Goal: Task Accomplishment & Management: Manage account settings

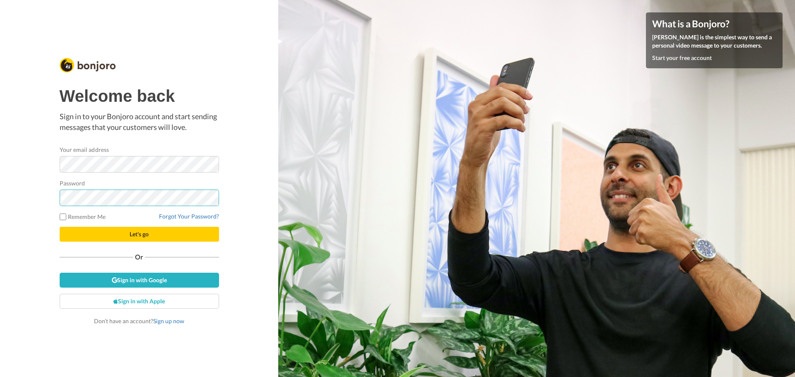
click at [60, 227] on button "Let's go" at bounding box center [139, 234] width 159 height 15
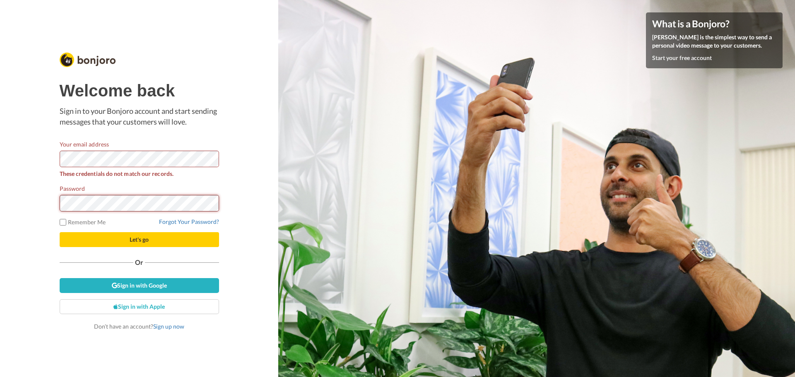
click at [60, 232] on button "Let's go" at bounding box center [139, 239] width 159 height 15
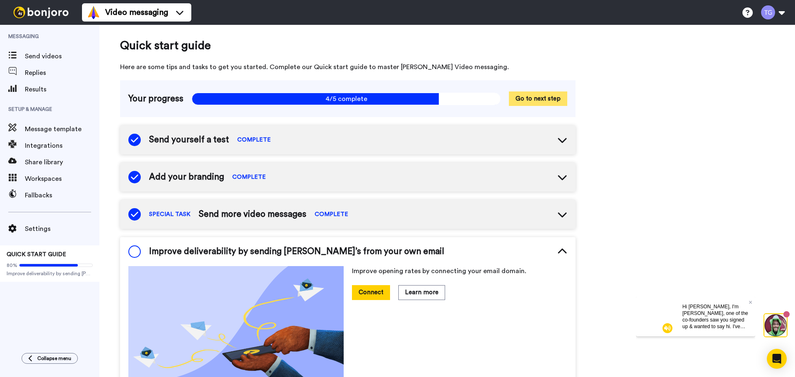
click at [526, 99] on button "Go to next step" at bounding box center [538, 98] width 58 height 14
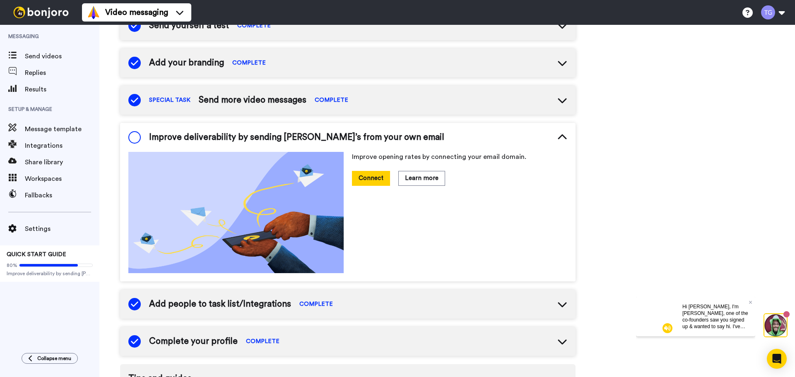
scroll to position [115, 0]
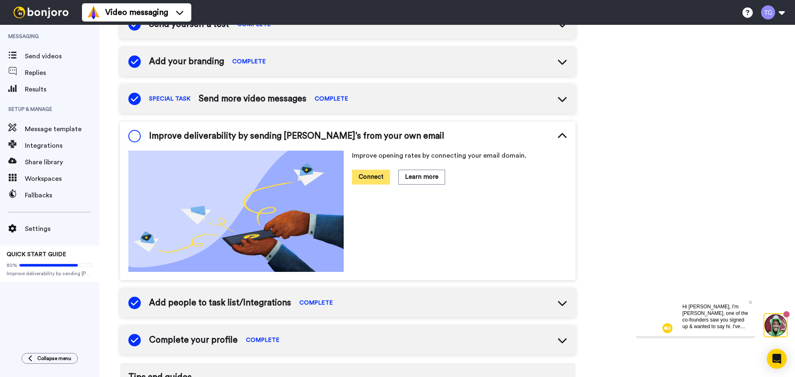
click at [379, 174] on button "Connect" at bounding box center [371, 177] width 38 height 14
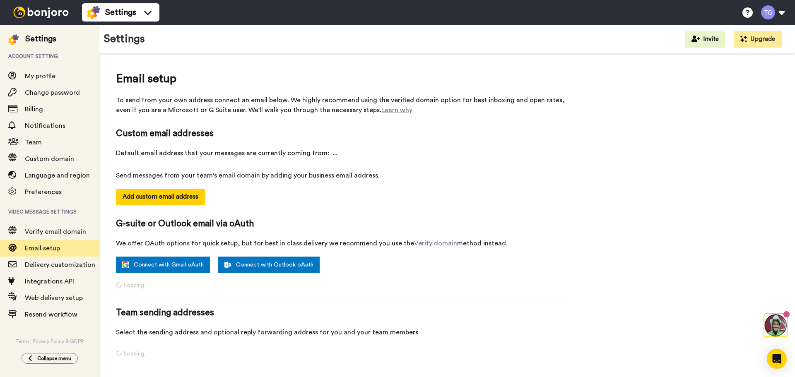
select select "164894"
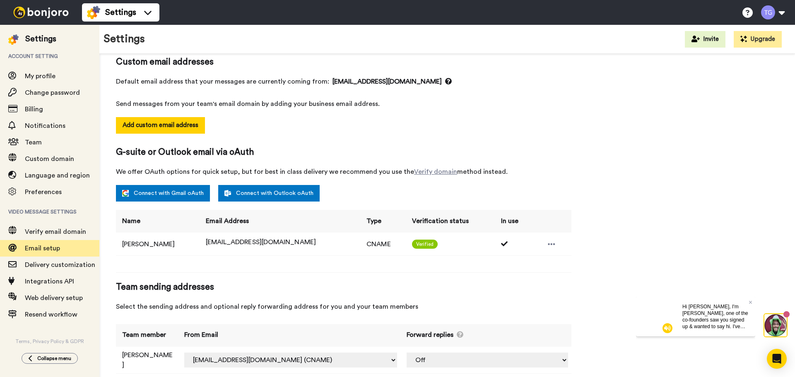
scroll to position [84, 0]
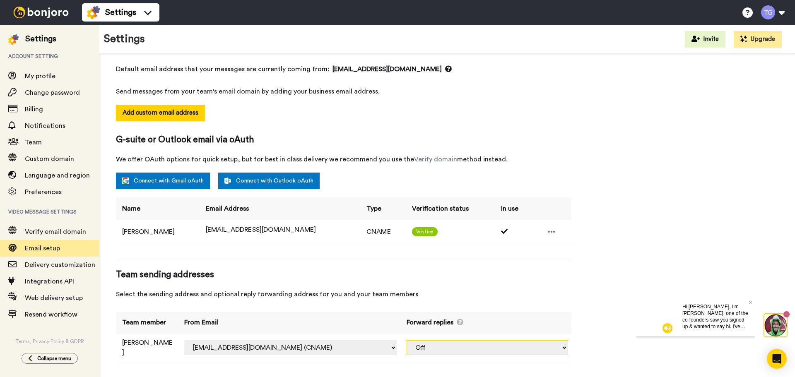
click at [474, 351] on select "Off tiana@peaktp.com (CNAME)" at bounding box center [486, 347] width 161 height 15
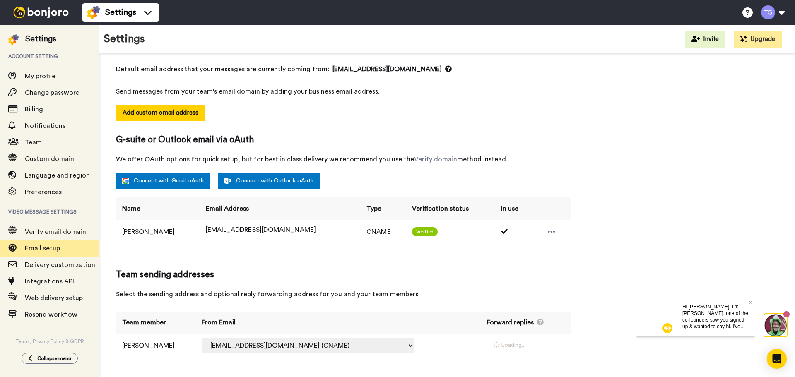
select select "164894"
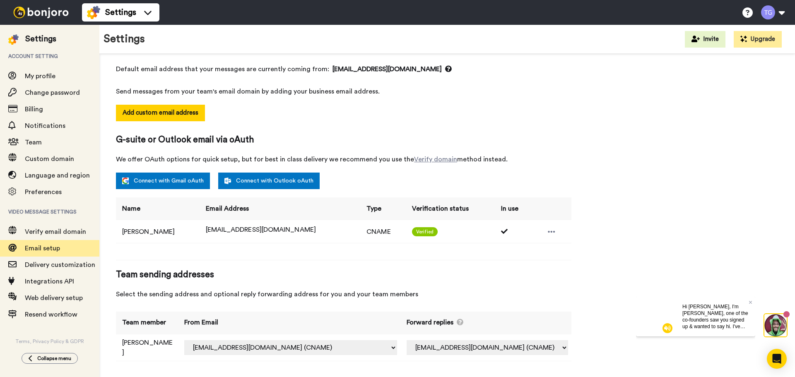
click at [536, 269] on span "Team sending addresses" at bounding box center [343, 275] width 455 height 12
click at [548, 228] on icon at bounding box center [551, 232] width 7 height 8
click at [481, 290] on span "Select the sending address and optional reply forwarding address for you and yo…" at bounding box center [343, 294] width 455 height 10
click at [660, 317] on video at bounding box center [656, 316] width 40 height 40
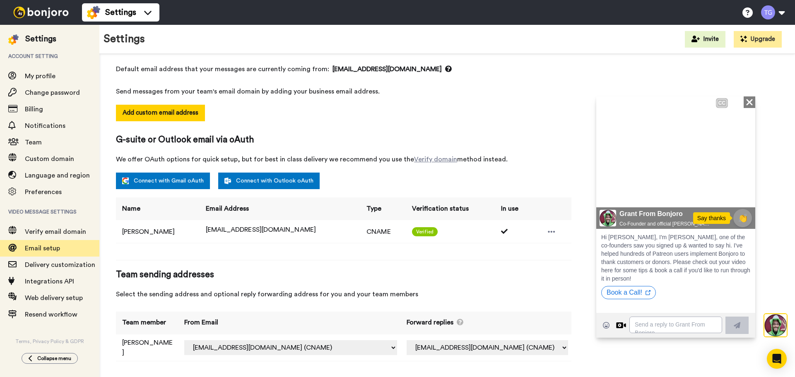
click at [742, 194] on img at bounding box center [743, 193] width 8 height 8
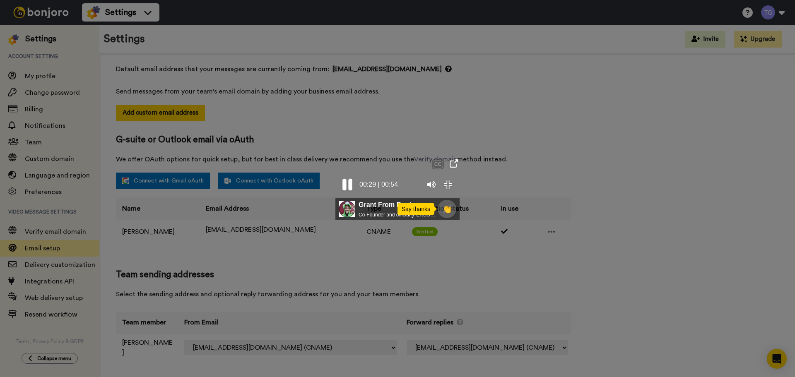
click at [435, 189] on img at bounding box center [431, 184] width 8 height 8
click at [594, 114] on div at bounding box center [397, 188] width 795 height 377
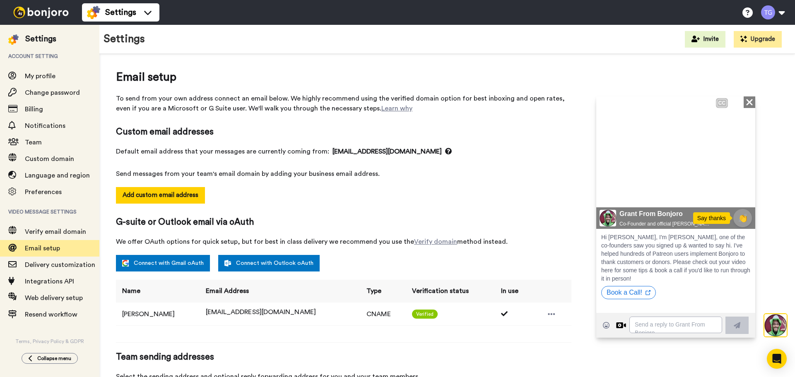
scroll to position [0, 0]
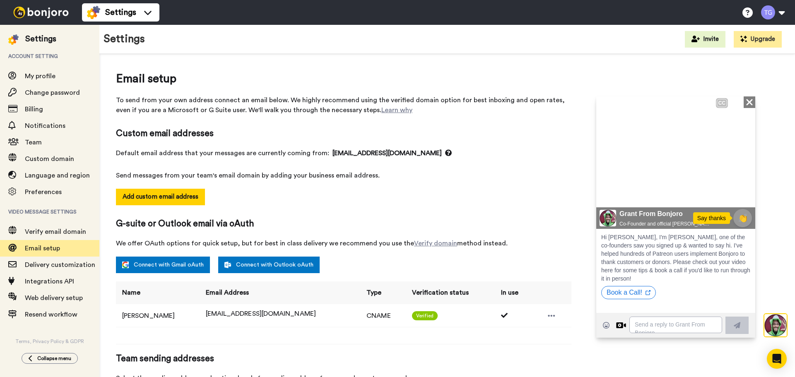
drag, startPoint x: 1351, startPoint y: 200, endPoint x: 752, endPoint y: 102, distance: 607.2
click at [752, 102] on icon "Close" at bounding box center [749, 102] width 8 height 10
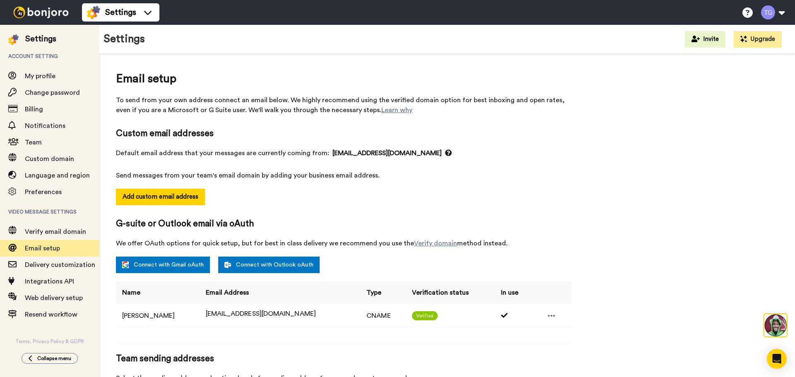
click at [38, 10] on img at bounding box center [41, 13] width 62 height 12
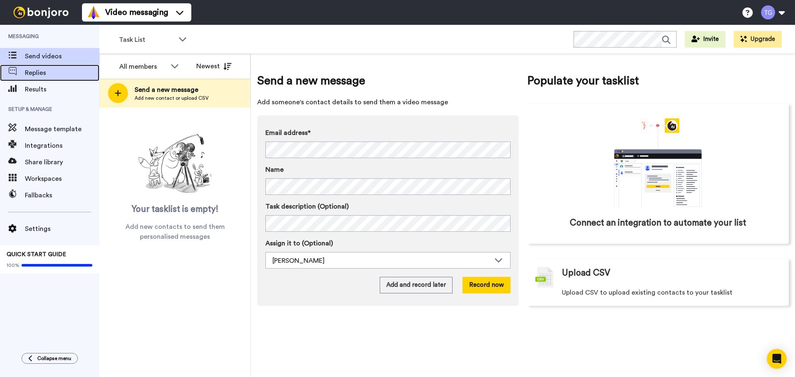
click at [43, 72] on span "Replies" at bounding box center [62, 73] width 75 height 10
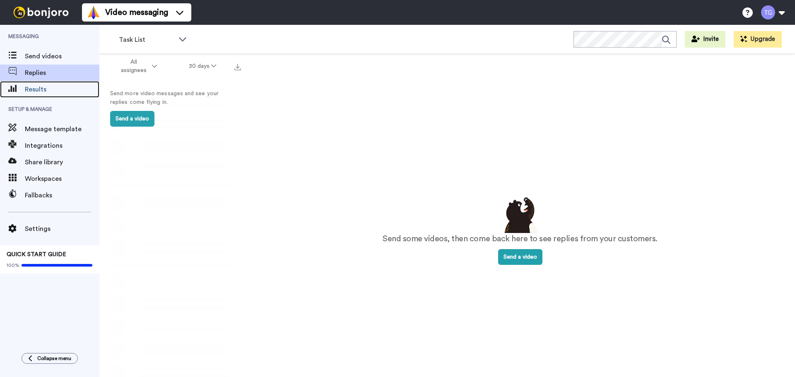
click at [44, 91] on span "Results" at bounding box center [62, 89] width 75 height 10
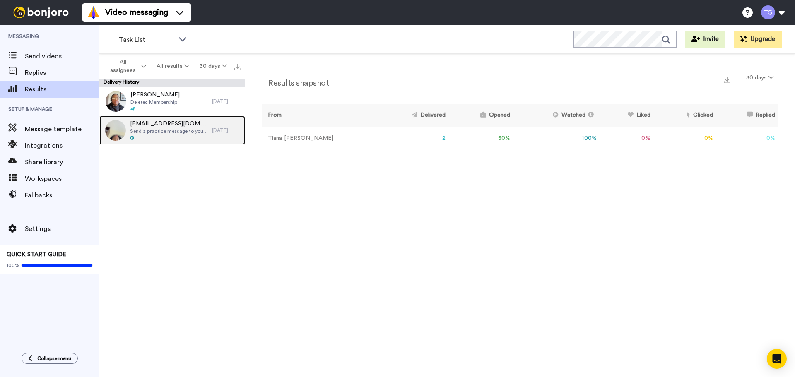
click at [155, 131] on span "Send a practice message to yourself" at bounding box center [169, 131] width 78 height 7
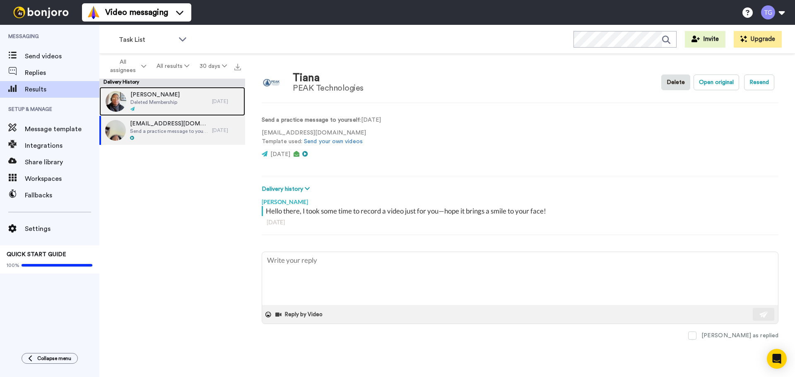
click at [180, 107] on div "Nick Allso Deleted Membership" at bounding box center [155, 101] width 113 height 29
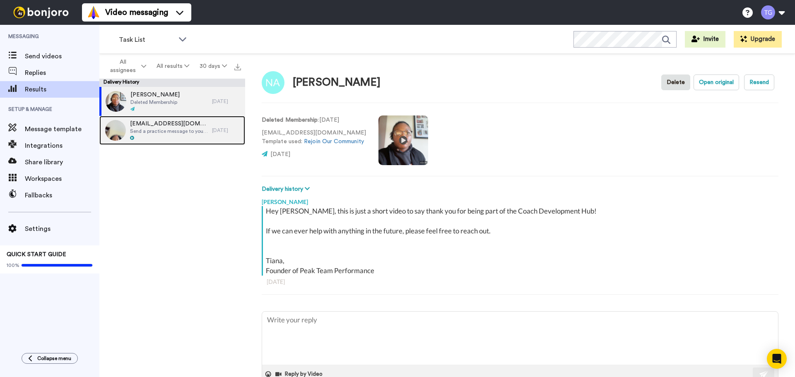
click at [191, 134] on span "Send a practice message to yourself" at bounding box center [169, 131] width 78 height 7
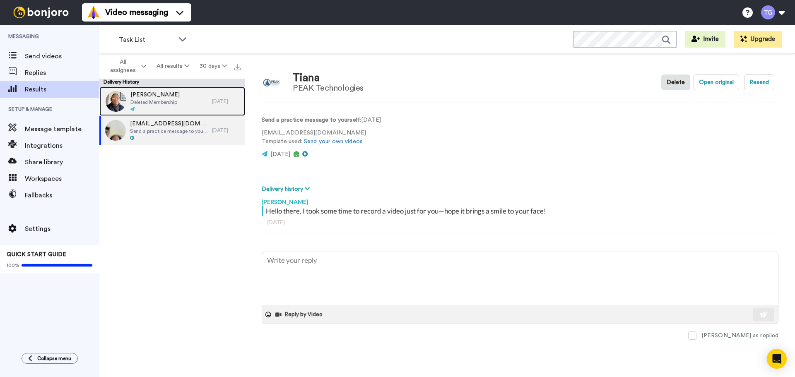
click at [188, 106] on div "Nick Allso Deleted Membership" at bounding box center [155, 101] width 113 height 29
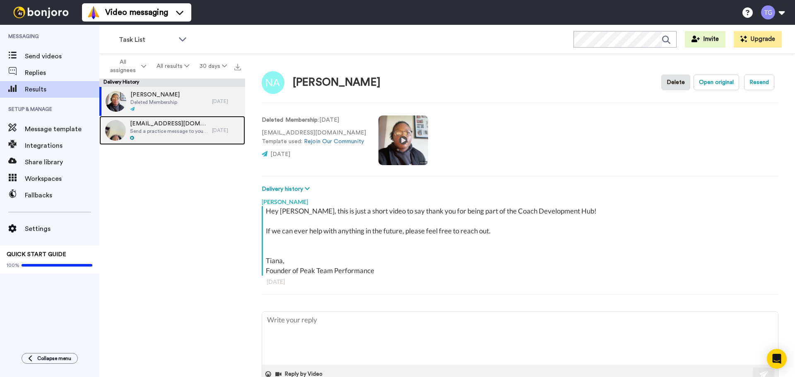
click at [186, 128] on span "Send a practice message to yourself" at bounding box center [169, 131] width 78 height 7
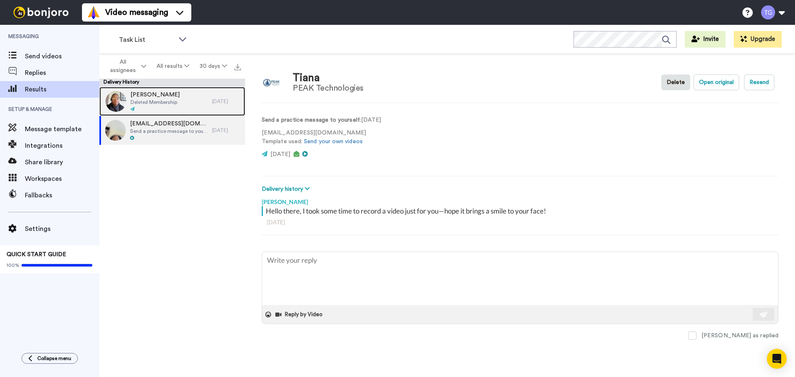
click at [187, 99] on div "Nick Allso Deleted Membership" at bounding box center [155, 101] width 113 height 29
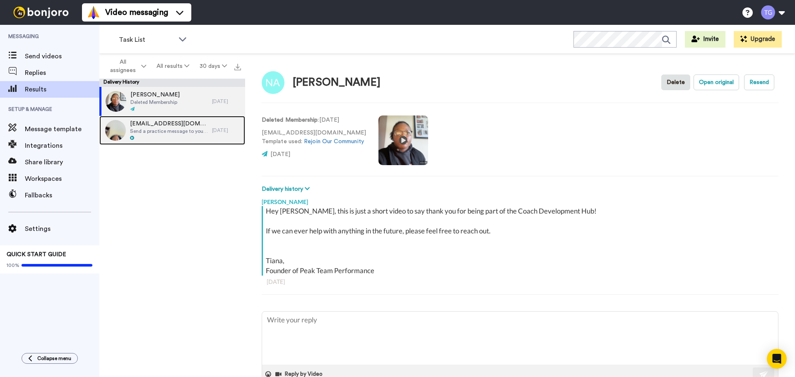
click at [184, 128] on span "Send a practice message to yourself" at bounding box center [169, 131] width 78 height 7
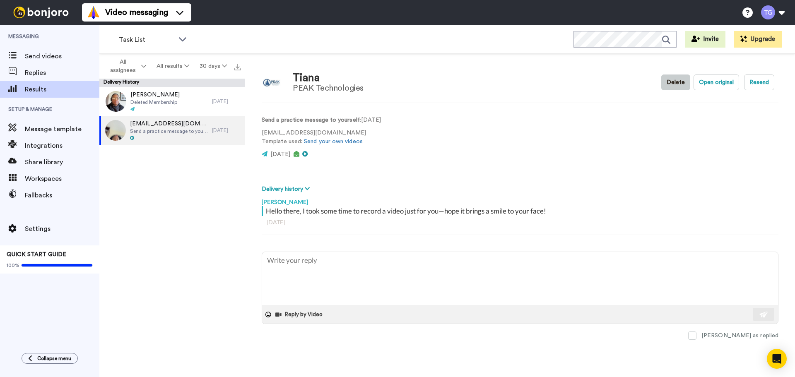
click at [675, 81] on button "Delete" at bounding box center [675, 83] width 29 height 16
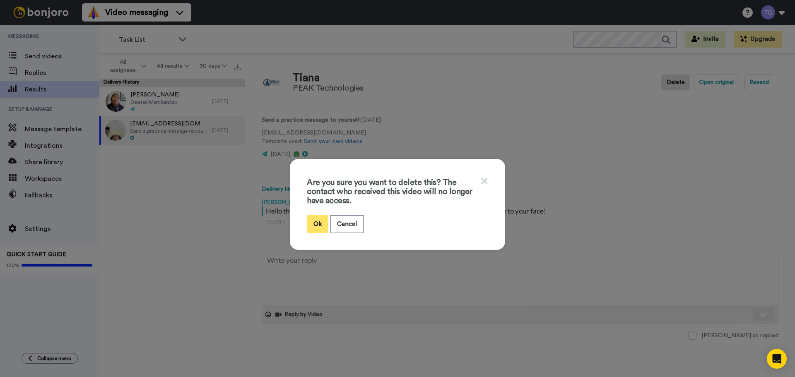
click at [317, 223] on button "Ok" at bounding box center [318, 224] width 22 height 18
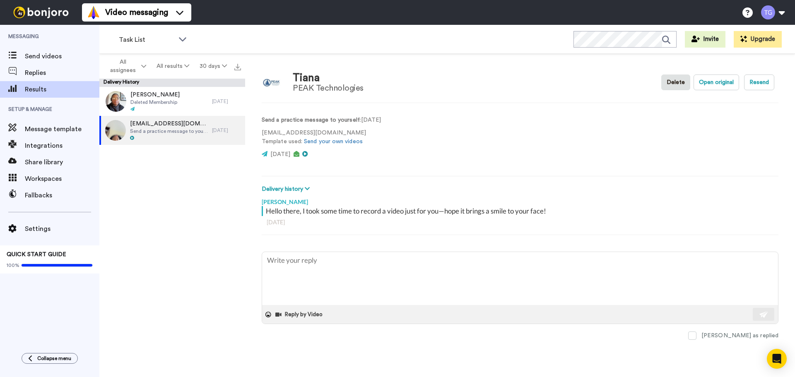
type textarea "x"
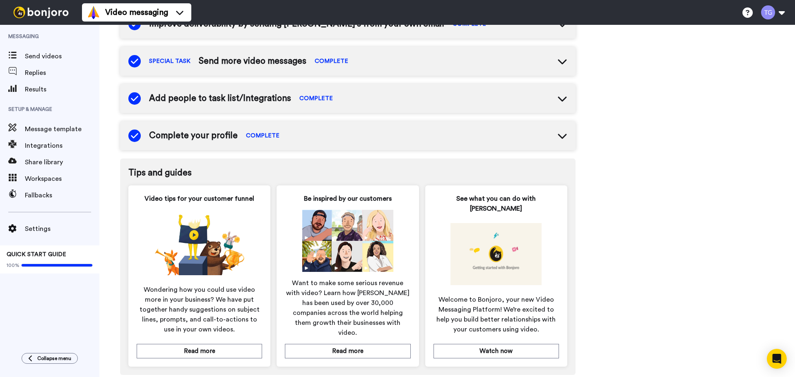
scroll to position [234, 0]
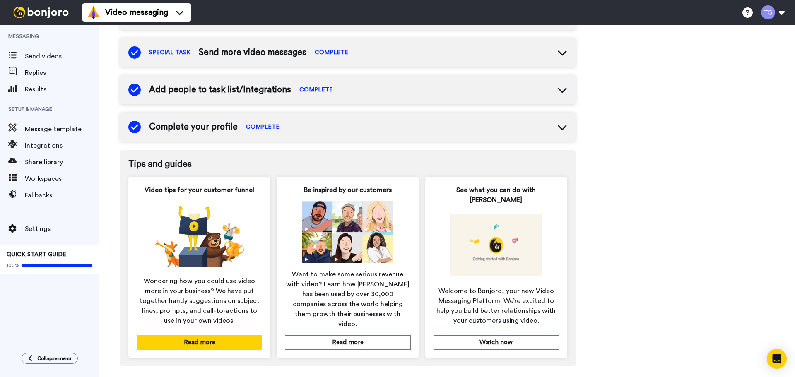
click at [212, 335] on button "Read more" at bounding box center [199, 342] width 125 height 14
